Goal: Navigation & Orientation: Find specific page/section

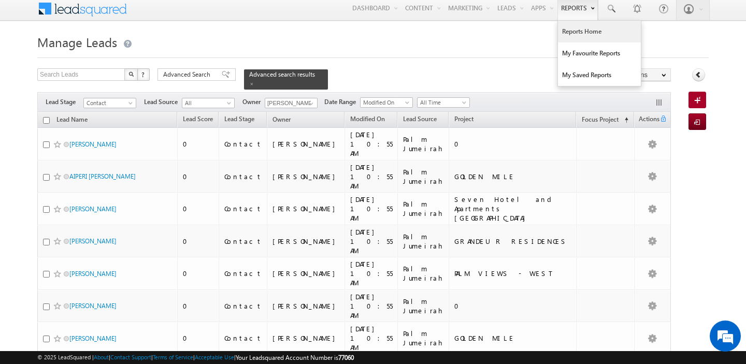
click at [574, 32] on link "Reports Home" at bounding box center [599, 32] width 83 height 22
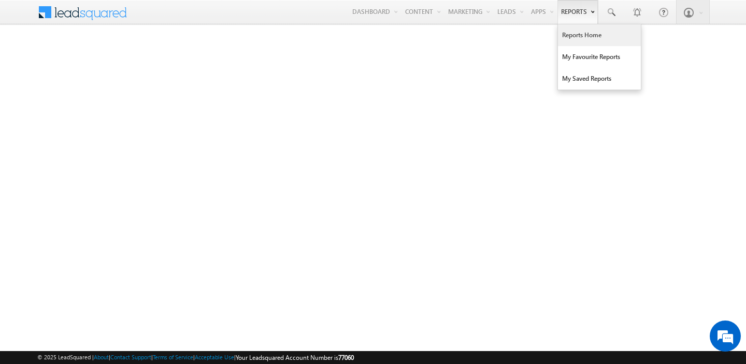
click at [574, 36] on link "Reports Home" at bounding box center [599, 35] width 83 height 22
